Goal: Check status: Check status

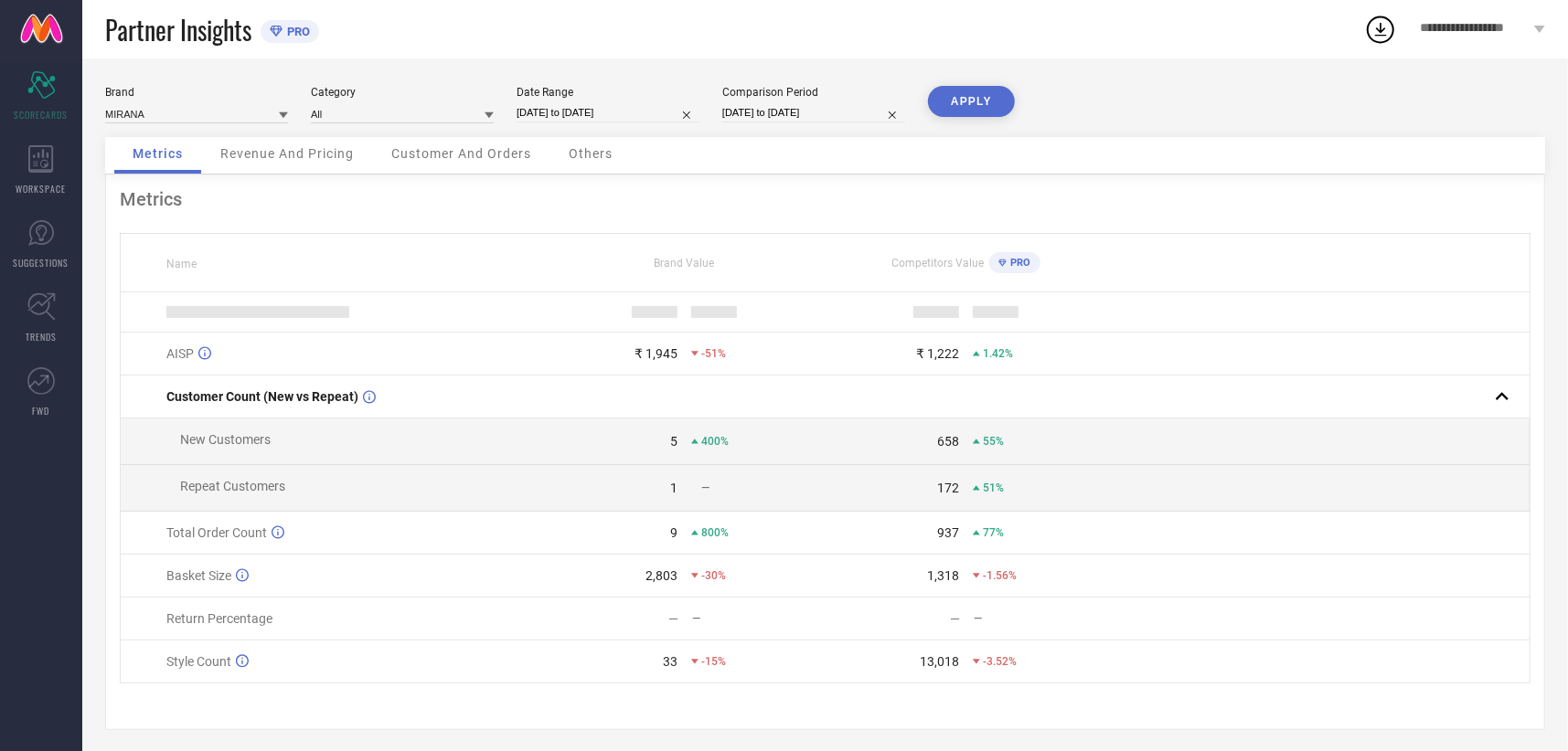
click at [575, 113] on input "[DATE] to [DATE]" at bounding box center [608, 113] width 183 height 19
select select "8"
select select "2025"
select select "9"
select select "2025"
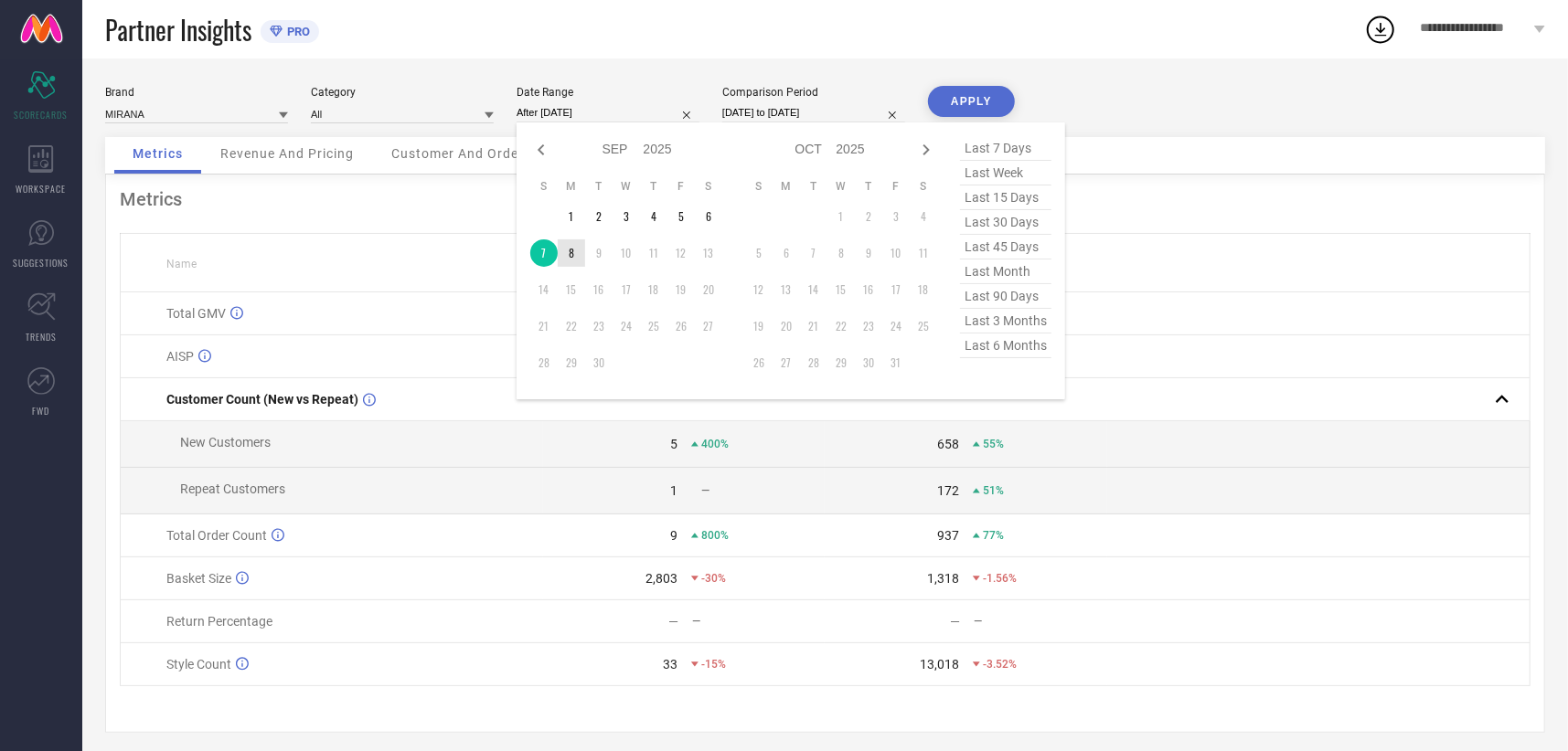
click at [576, 252] on td "8" at bounding box center [572, 253] width 27 height 27
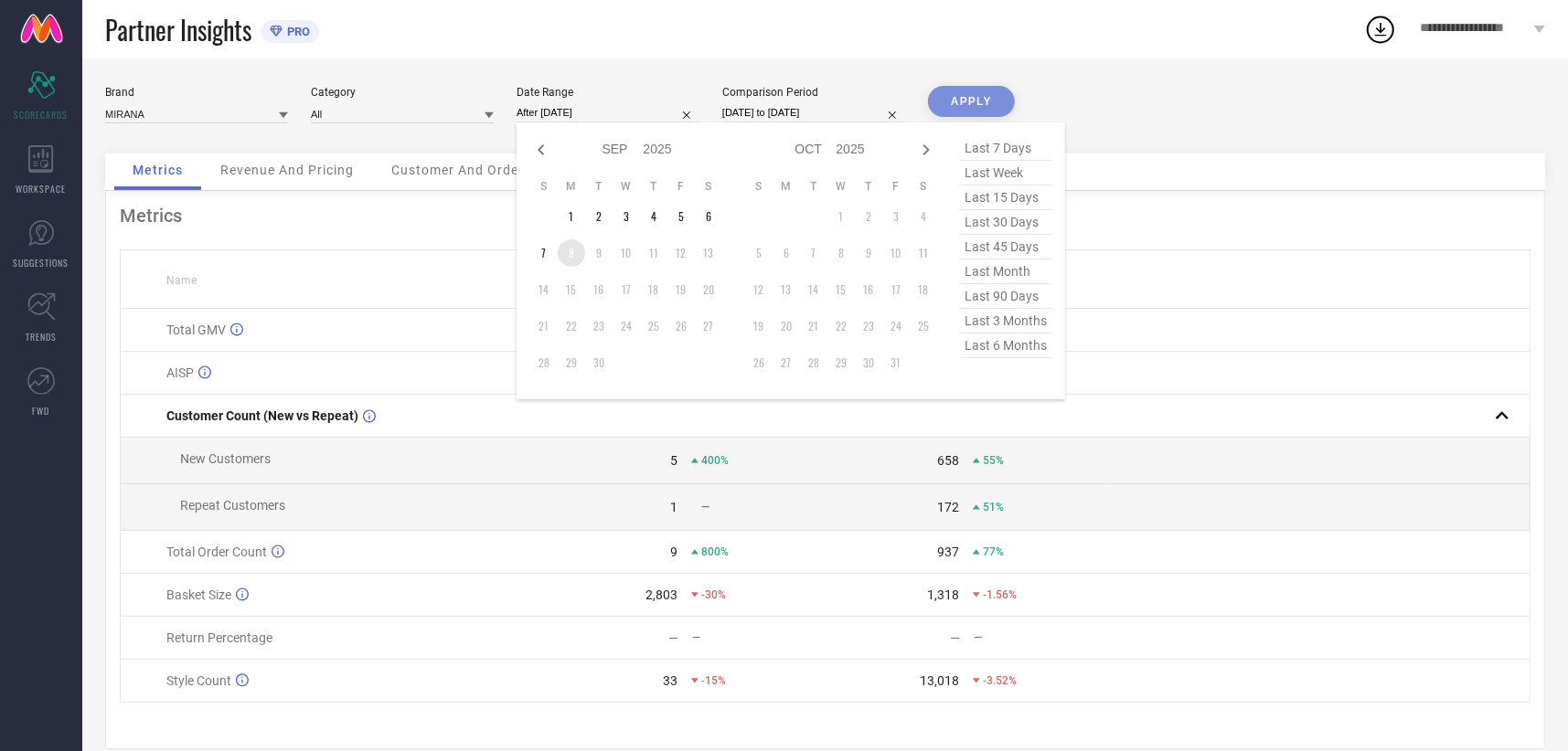
type input "[DATE] to [DATE]"
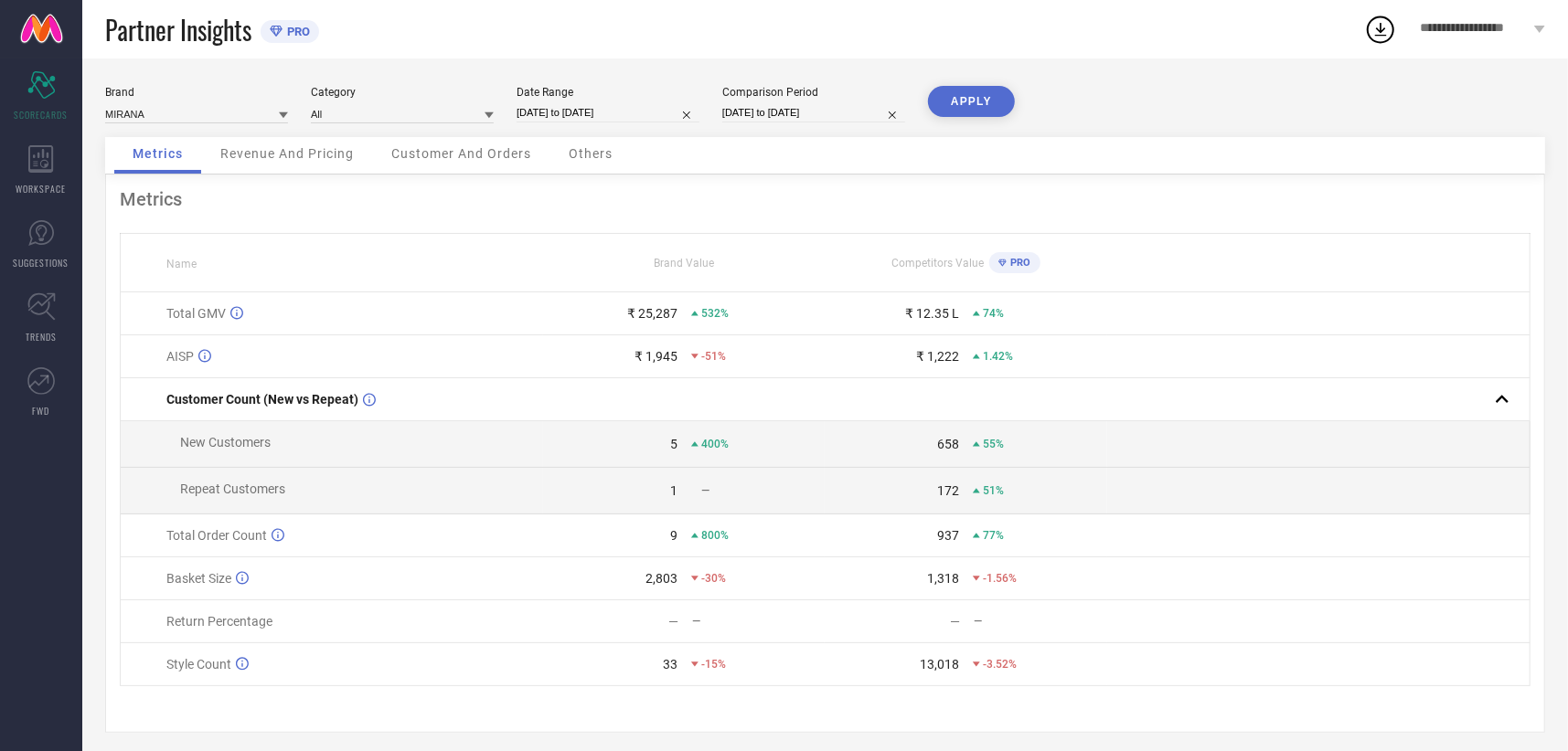
select select "8"
select select "2024"
select select "9"
select select "2024"
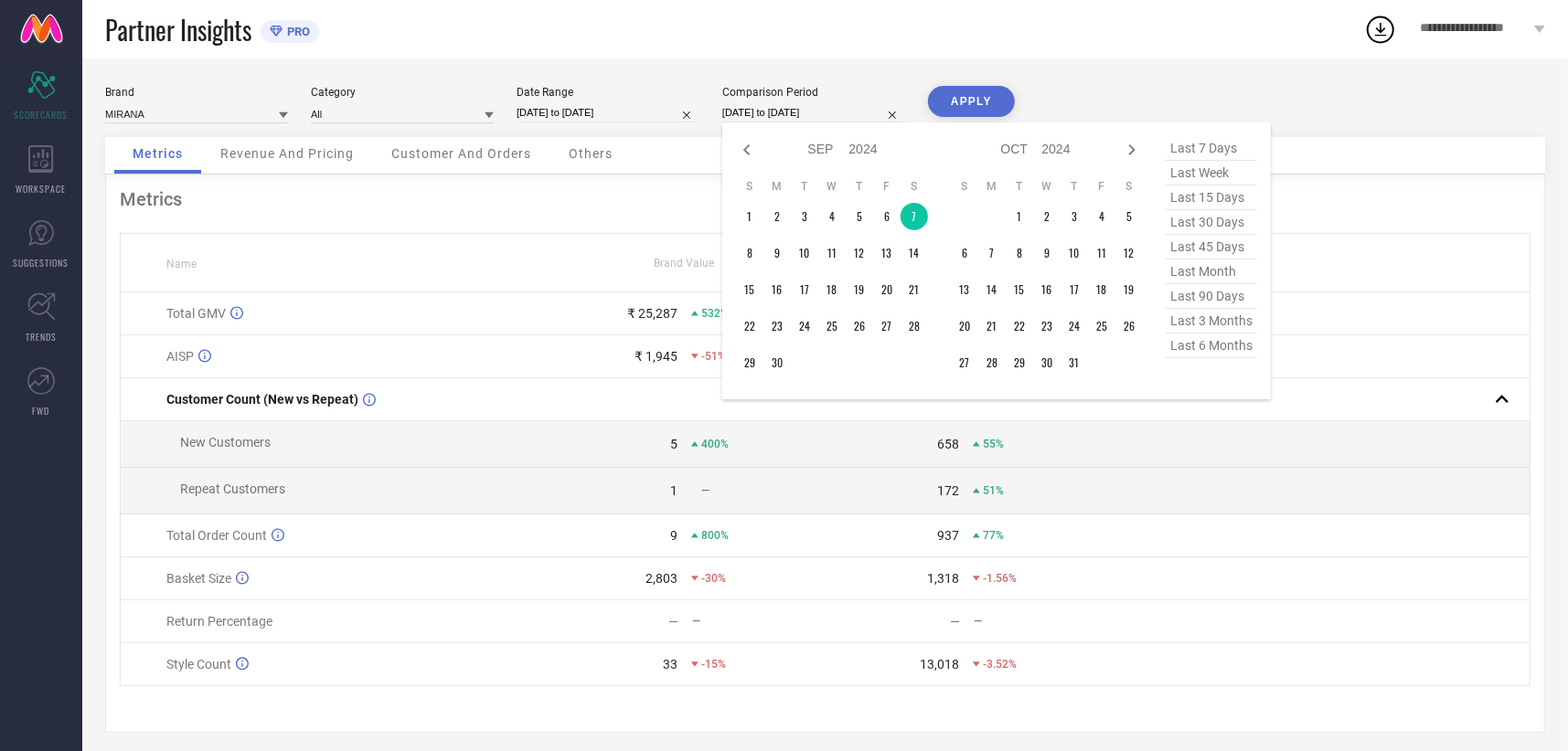
click at [782, 119] on input "[DATE] to [DATE]" at bounding box center [813, 113] width 183 height 19
click at [754, 253] on td "8" at bounding box center [749, 253] width 27 height 27
type input "[DATE] to [DATE]"
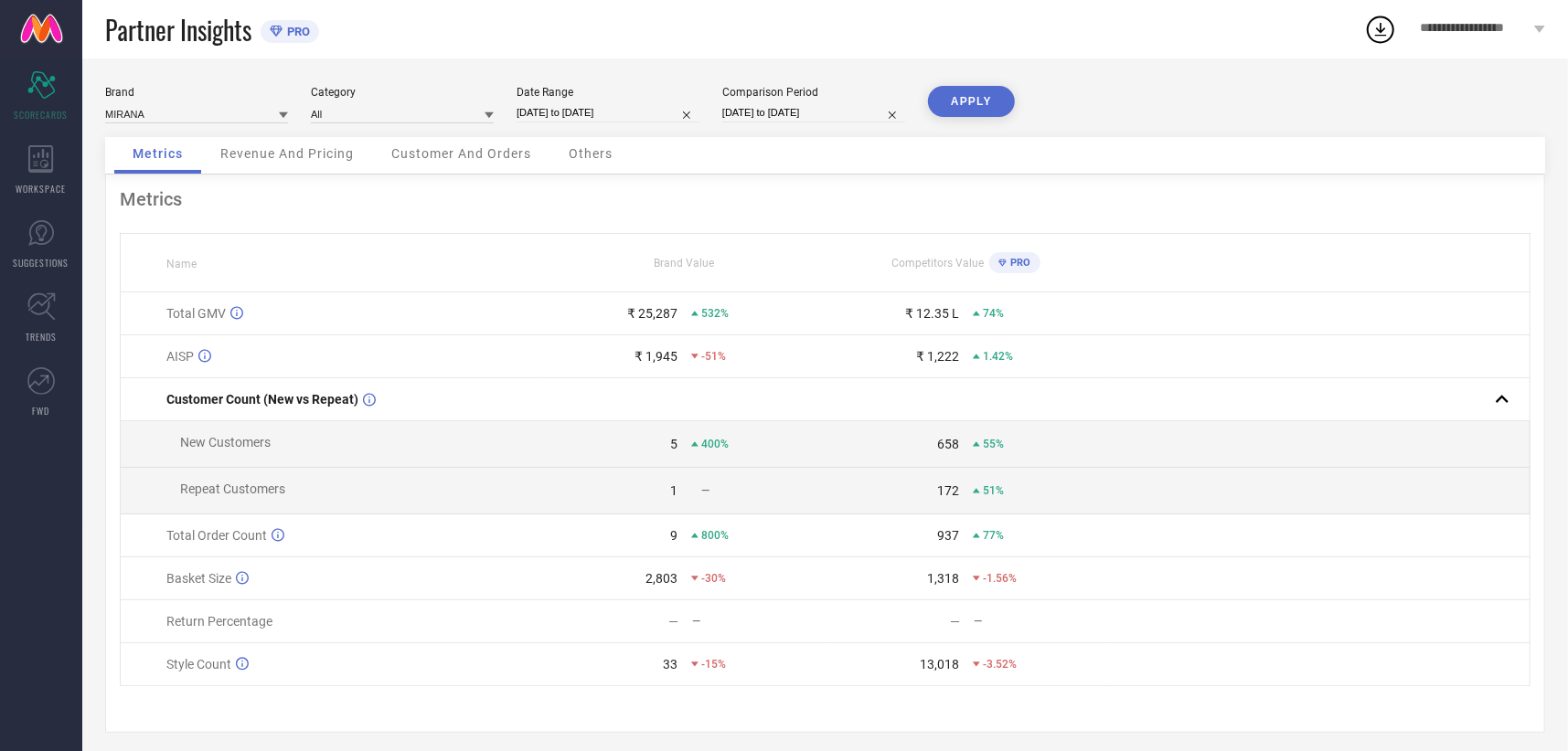
click at [976, 100] on button "APPLY" at bounding box center [971, 102] width 87 height 31
